Goal: Task Accomplishment & Management: Manage account settings

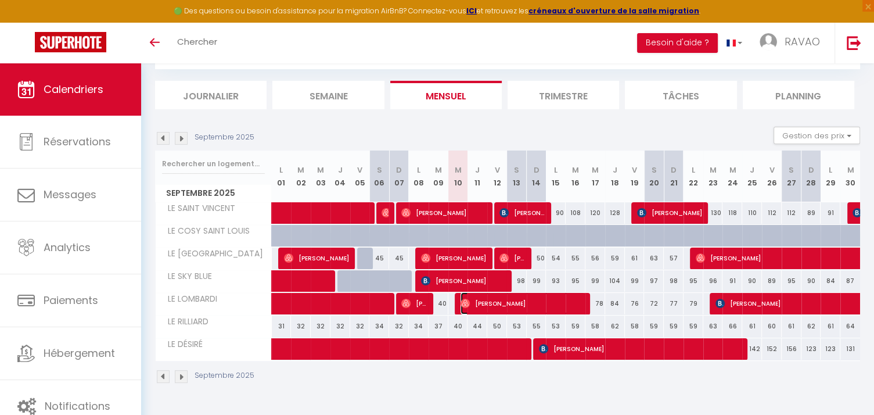
click at [476, 309] on span "[PERSON_NAME]" at bounding box center [523, 303] width 125 height 22
select select "OK"
select select "1"
select select "0"
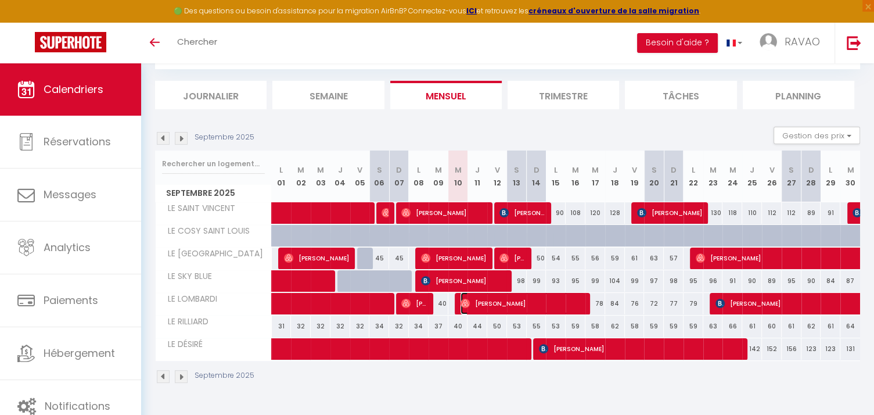
select select "1"
select select
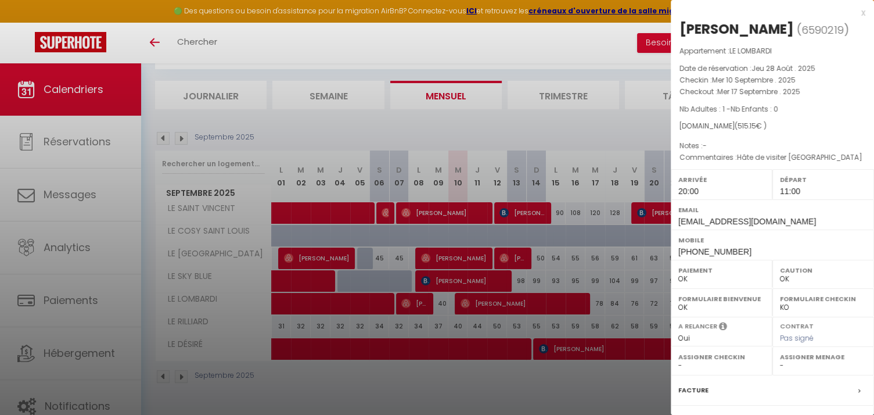
click at [462, 127] on div at bounding box center [437, 207] width 874 height 415
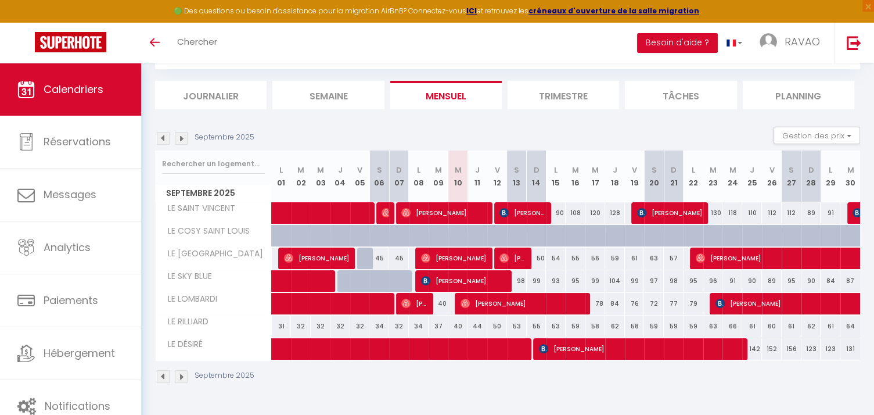
click at [669, 191] on th "D 21" at bounding box center [674, 176] width 20 height 52
